Goal: Transaction & Acquisition: Purchase product/service

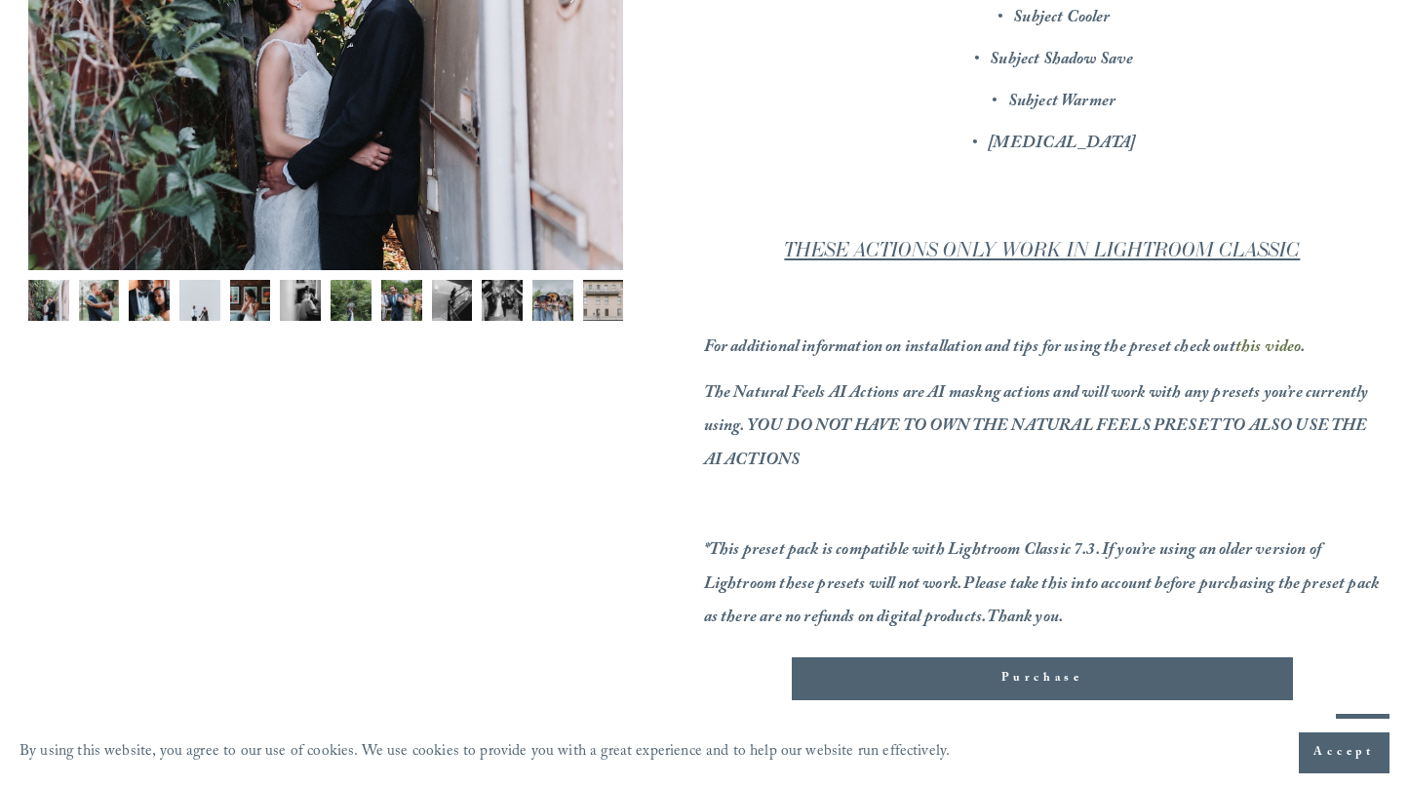
scroll to position [744, 0]
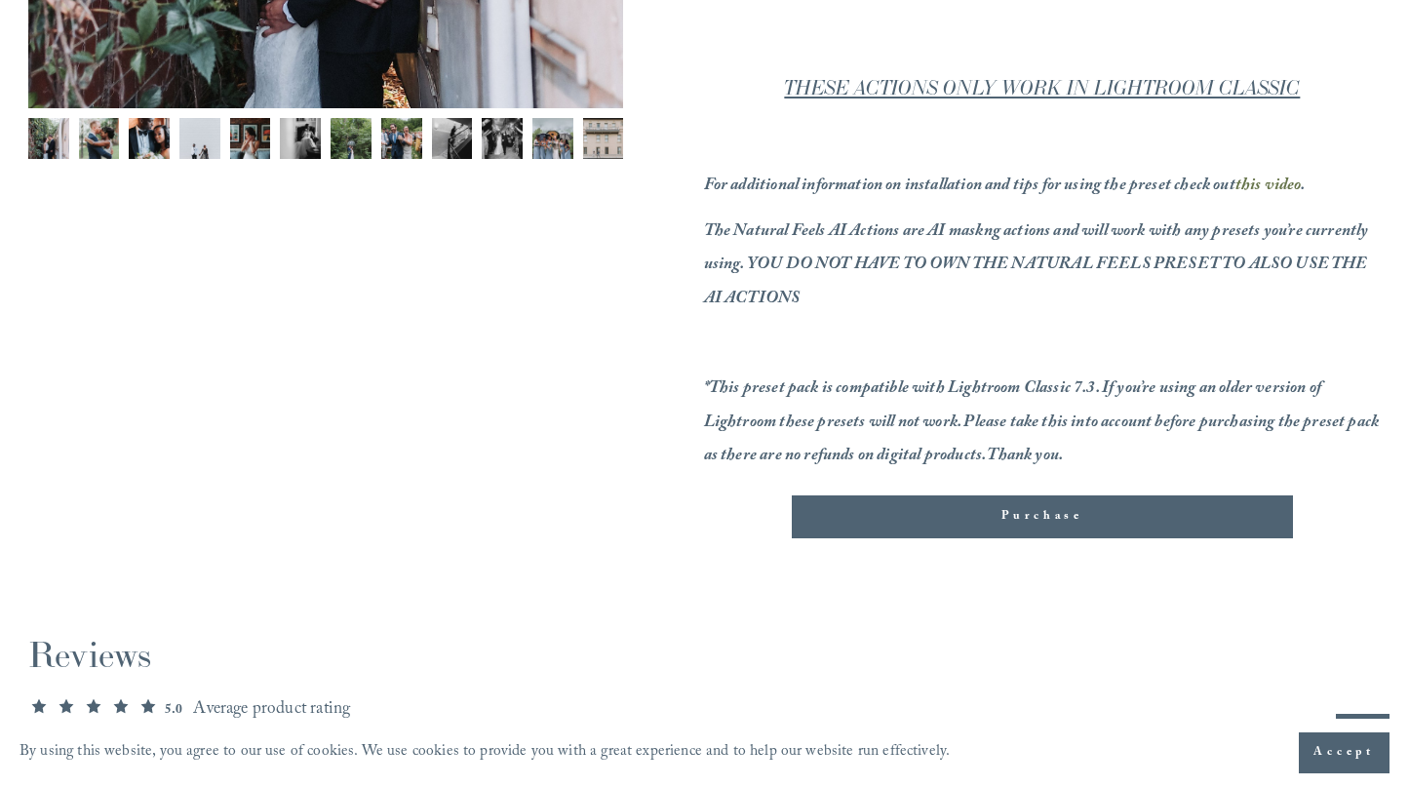
click at [1069, 514] on span "Purchase" at bounding box center [1043, 517] width 82 height 20
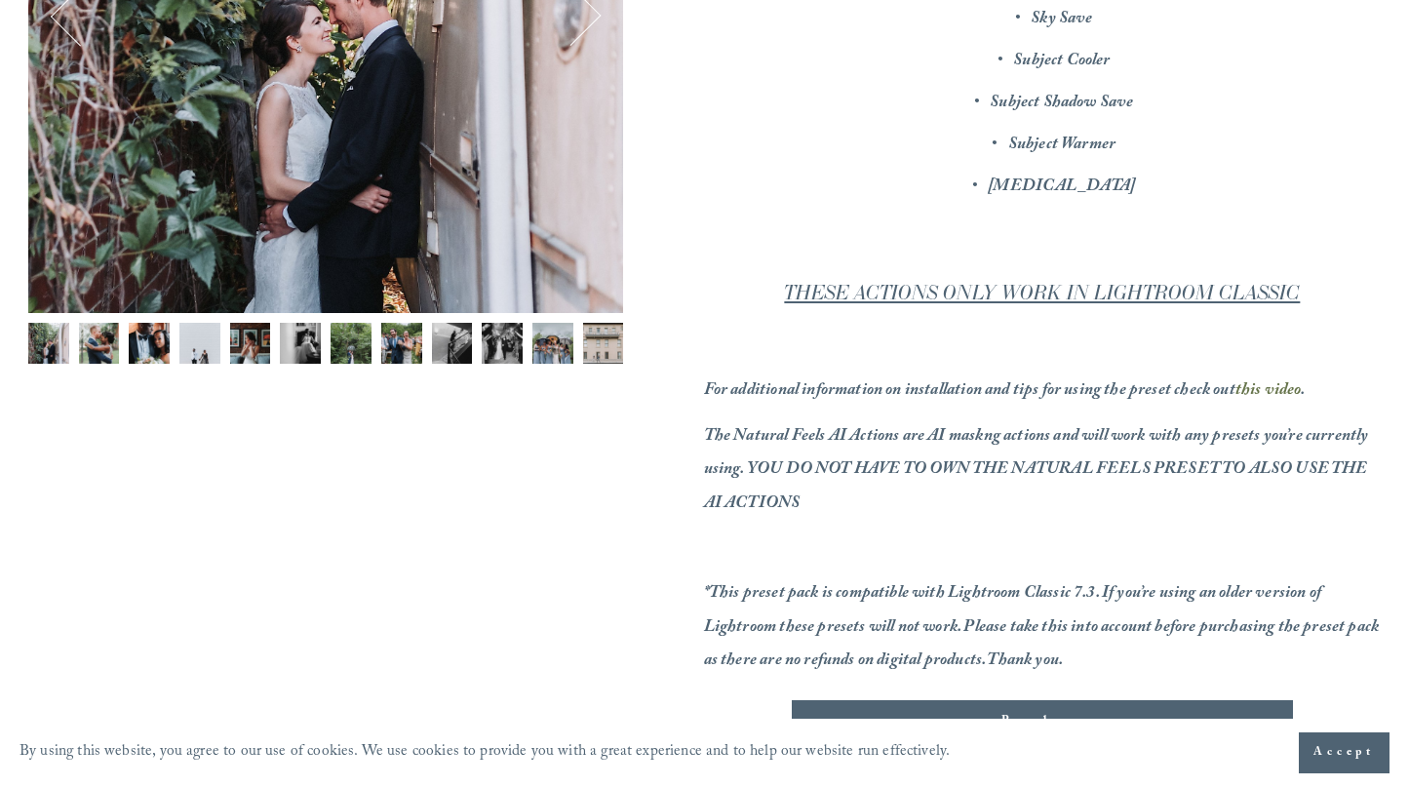
scroll to position [497, 0]
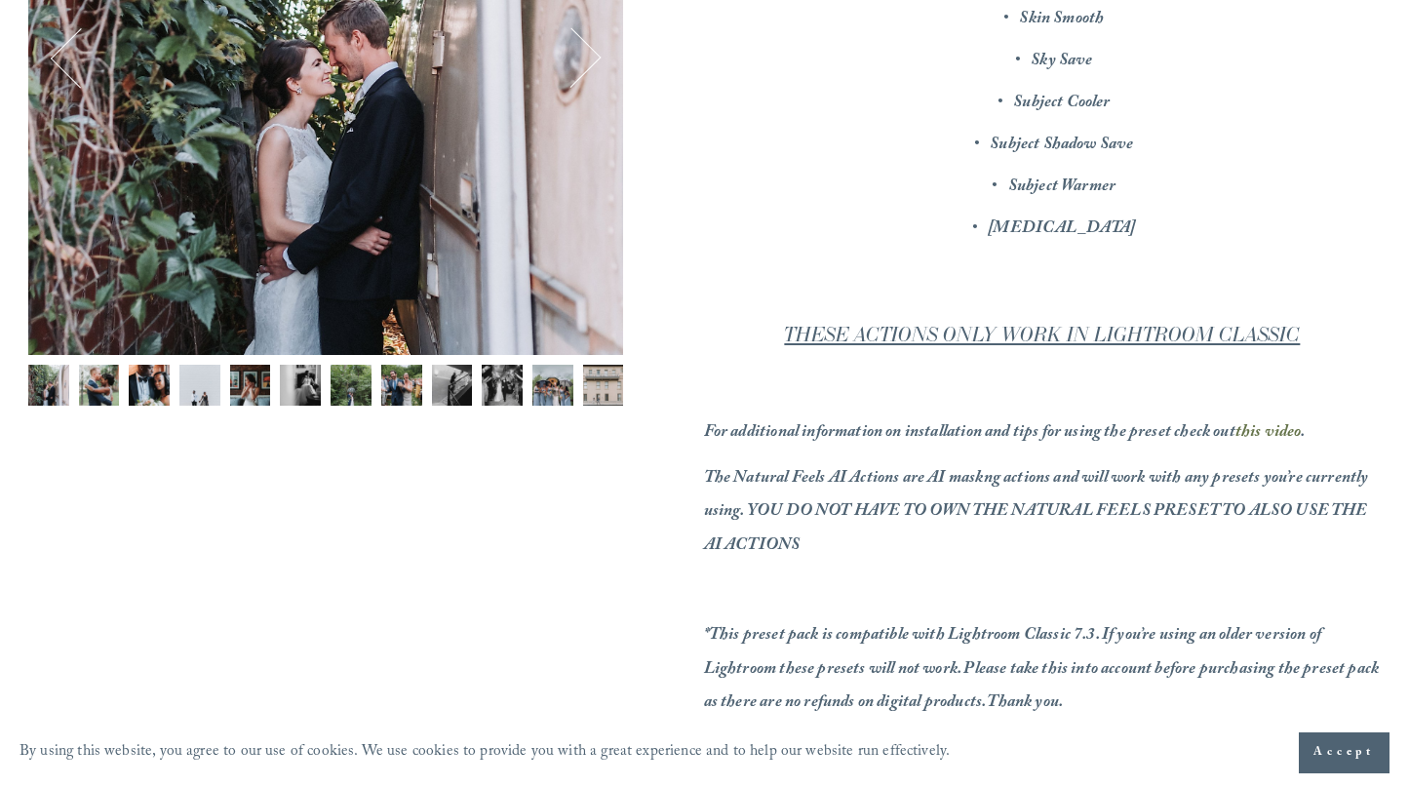
click at [1326, 749] on span "Accept" at bounding box center [1344, 753] width 61 height 20
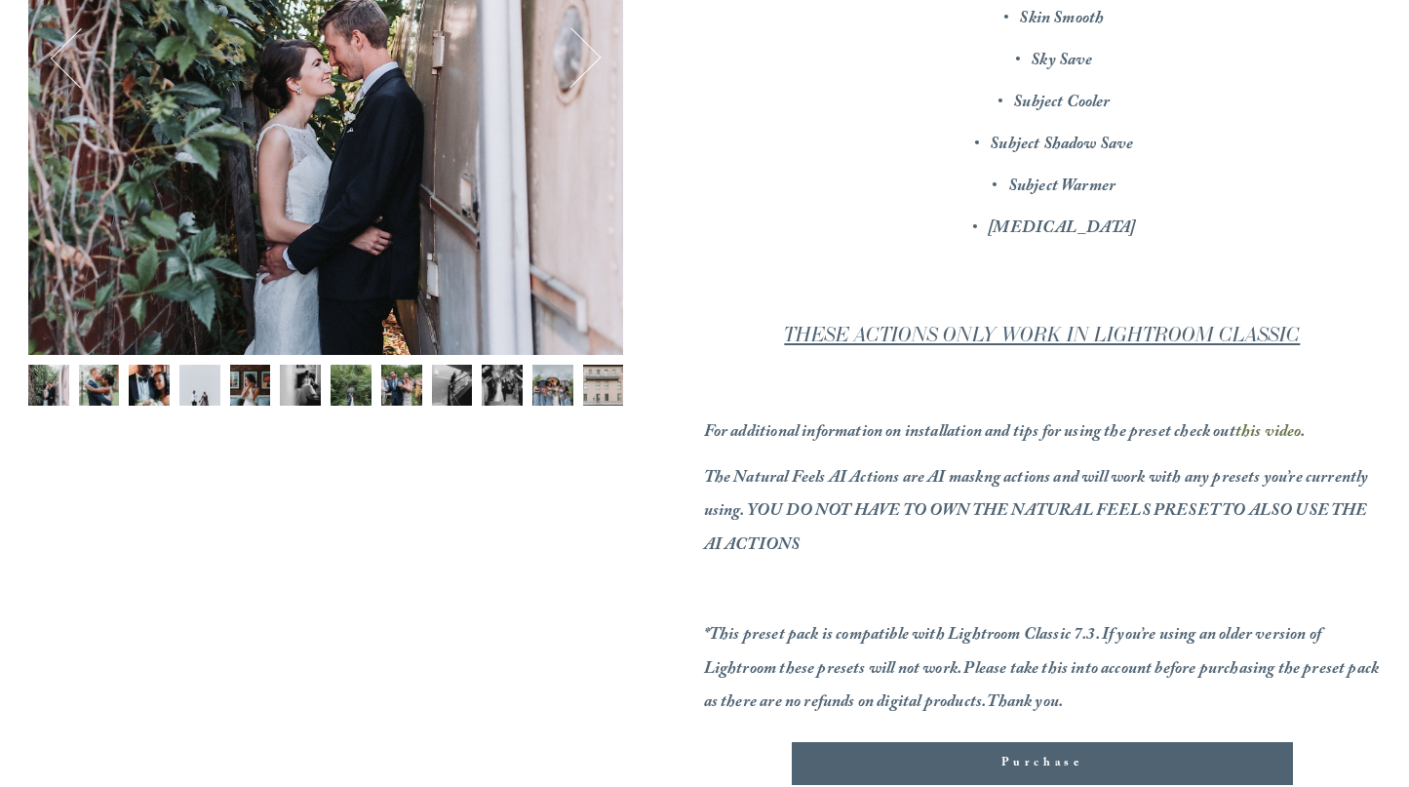
click at [1061, 759] on span "Purchase" at bounding box center [1043, 764] width 82 height 20
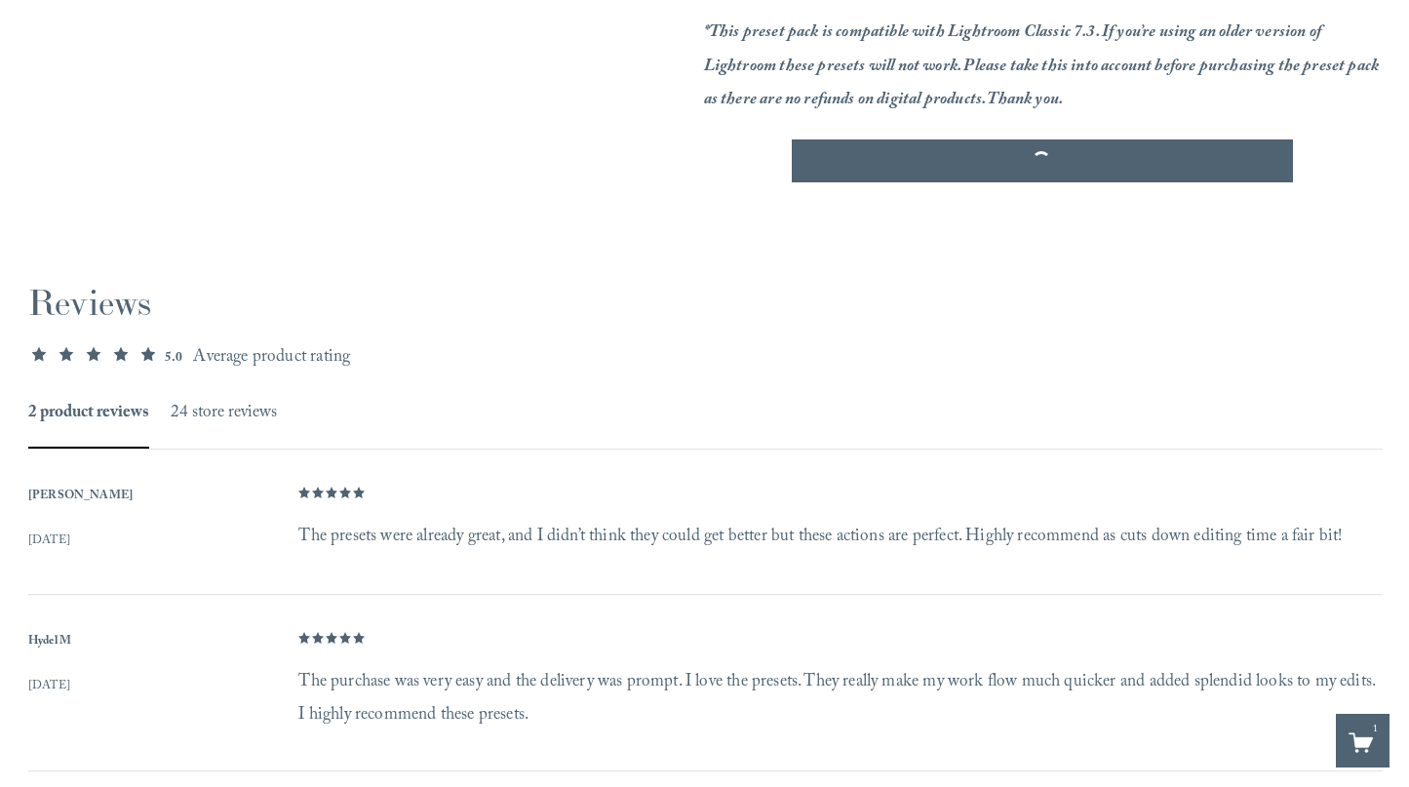
scroll to position [794, 0]
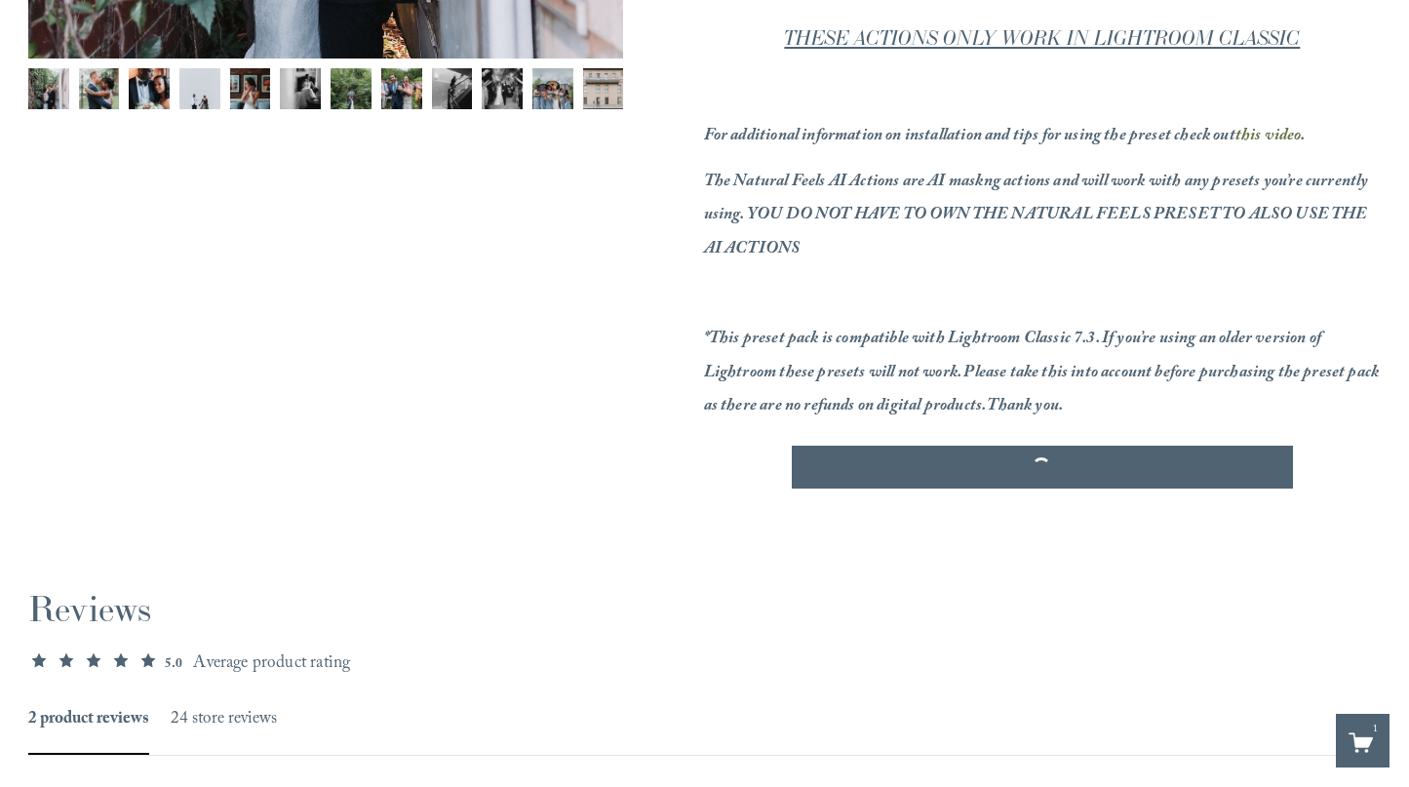
click at [1362, 737] on icon "One item in cart" at bounding box center [1361, 742] width 24 height 24
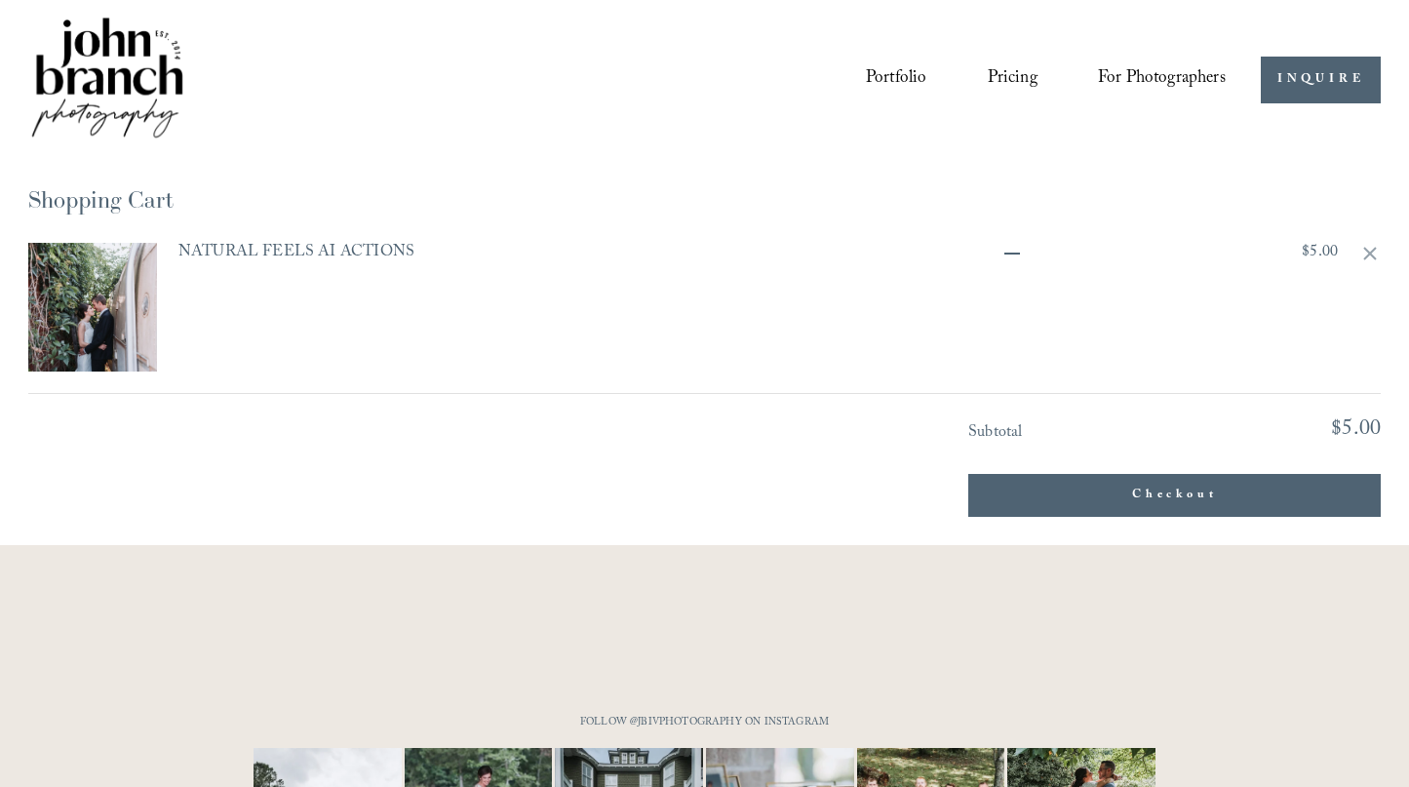
click at [1183, 494] on button "Checkout" at bounding box center [1174, 495] width 413 height 43
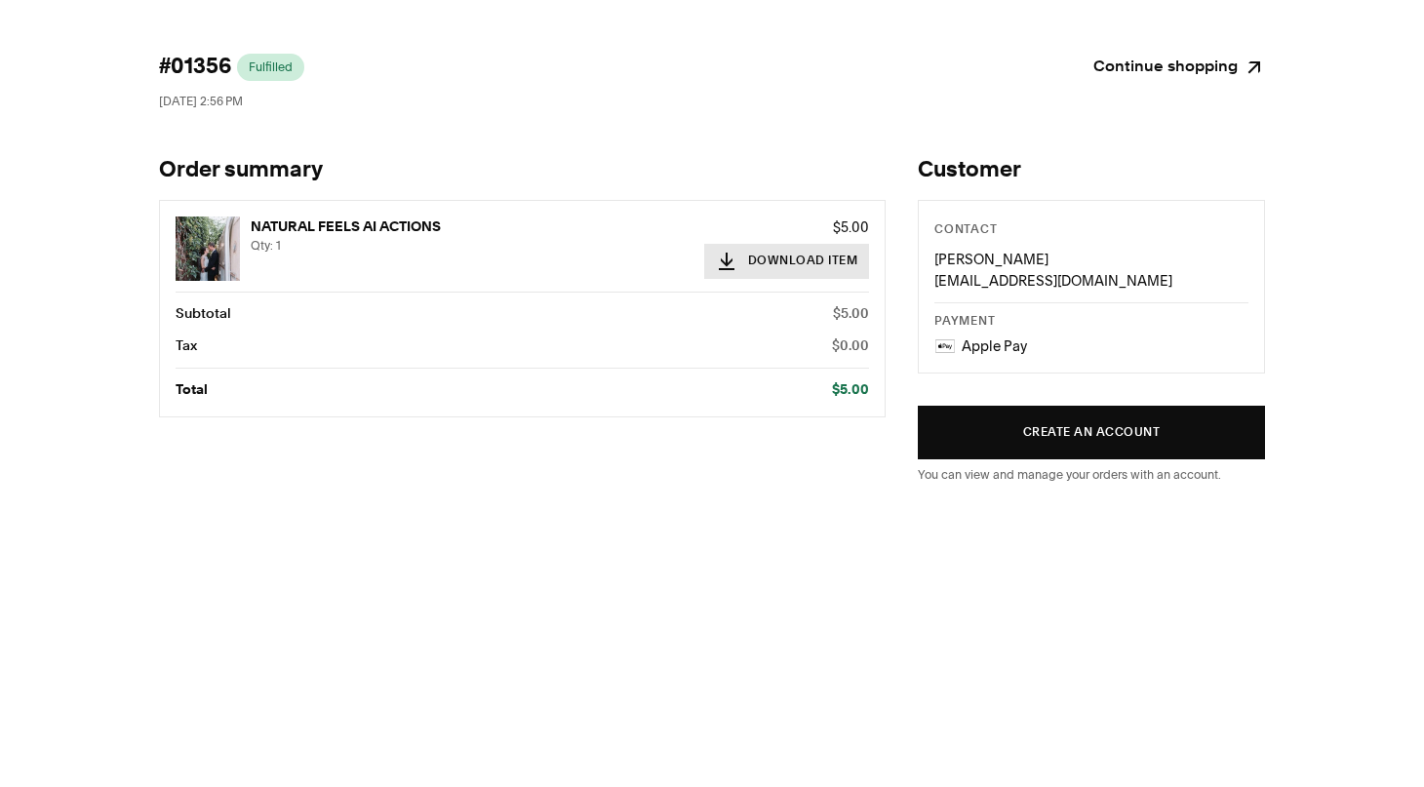
click at [777, 262] on button "Download Item" at bounding box center [787, 261] width 166 height 35
